Goal: Check status

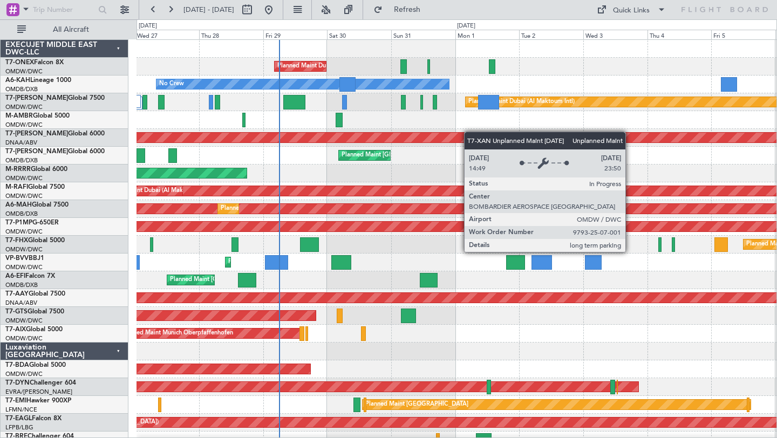
click at [453, 134] on div "Planned Maint Dubai (Al Maktoum Intl) Planned Maint [GEOGRAPHIC_DATA] (Al Makto…" at bounding box center [457, 378] width 640 height 677
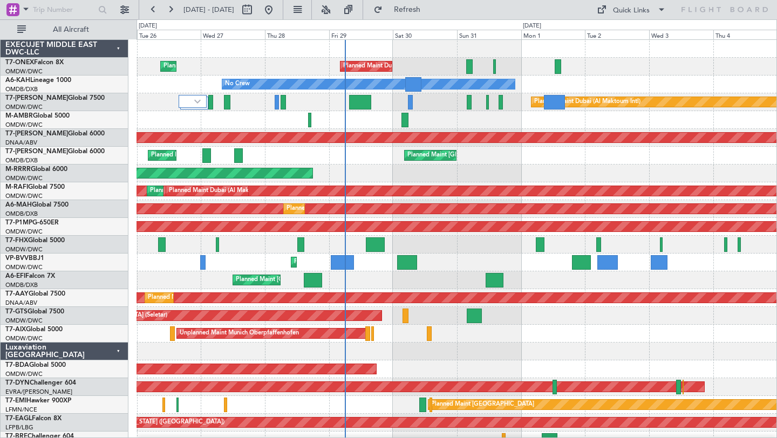
click at [418, 173] on div "Planned Maint Dubai (Al Maktoum Intl)" at bounding box center [457, 174] width 640 height 18
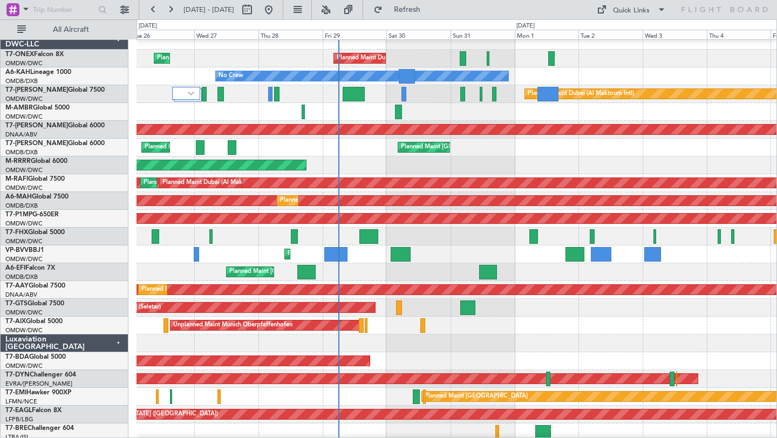
scroll to position [10, 0]
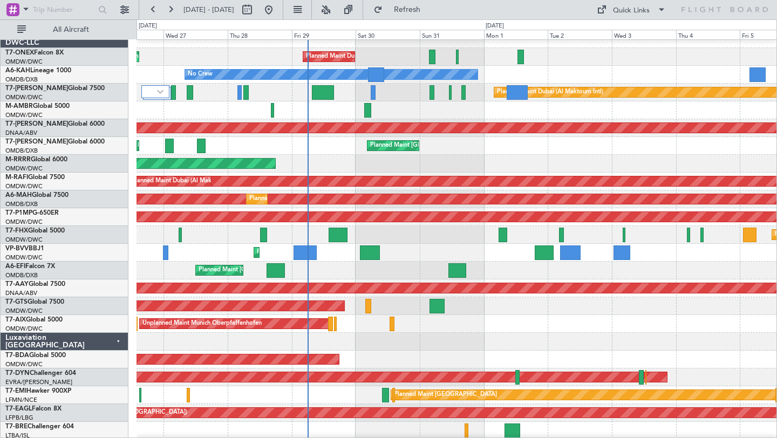
click at [470, 157] on div "Planned Maint Dubai (Al Maktoum Intl)" at bounding box center [457, 164] width 640 height 18
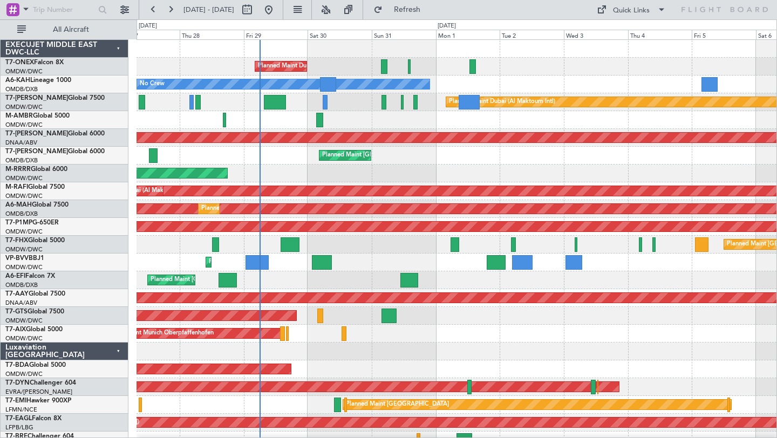
click at [504, 174] on div "Planned Maint Dubai (Al Maktoum Intl) Planned Maint [GEOGRAPHIC_DATA] (Al Makto…" at bounding box center [457, 378] width 640 height 677
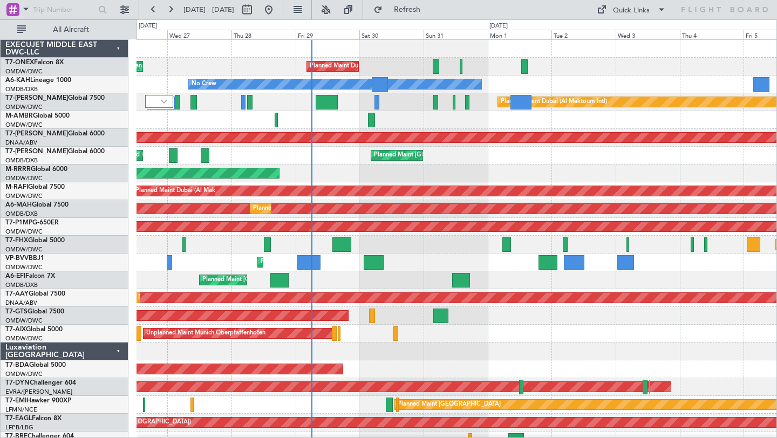
click at [439, 175] on div "Planned Maint Dubai (Al Maktoum Intl)" at bounding box center [457, 174] width 640 height 18
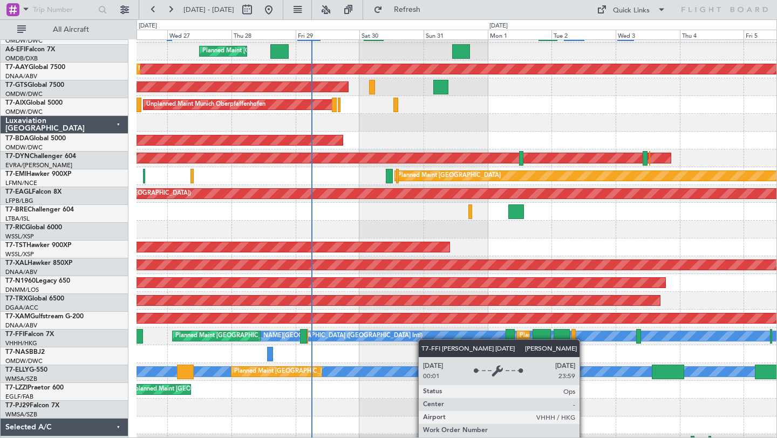
scroll to position [278, 0]
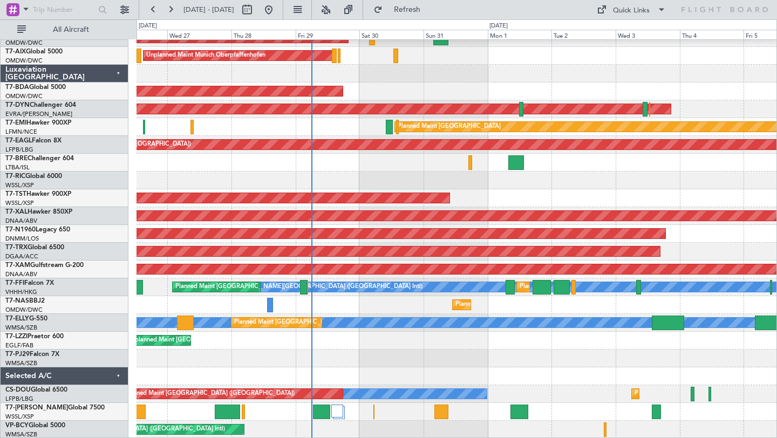
click at [121, 373] on div "Selected A/C" at bounding box center [65, 377] width 128 height 18
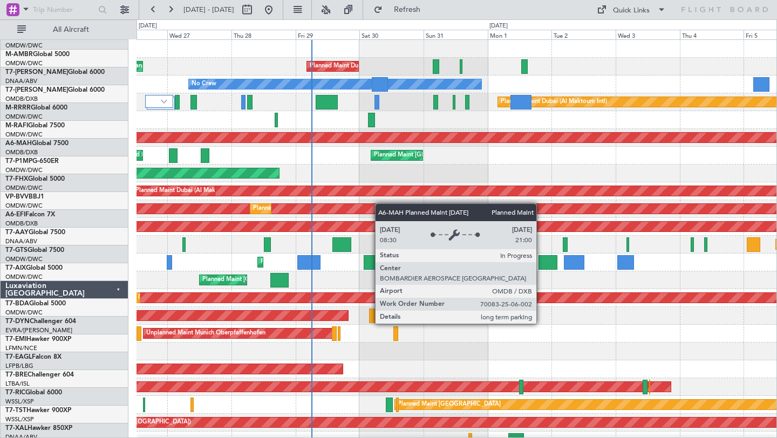
scroll to position [0, 0]
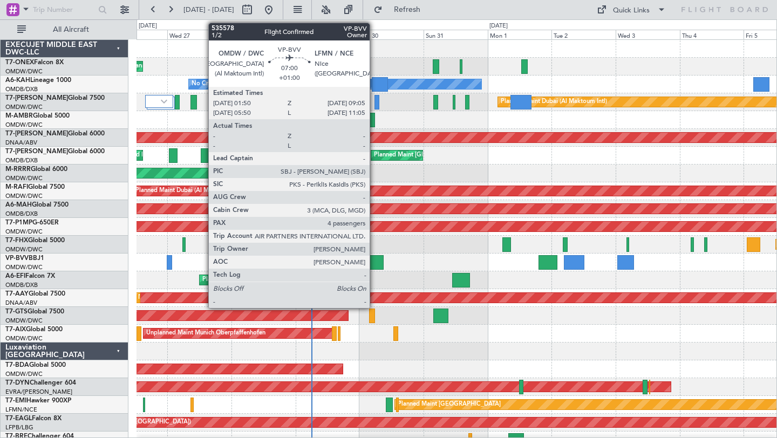
click at [375, 264] on div at bounding box center [373, 262] width 19 height 15
